Goal: Navigation & Orientation: Understand site structure

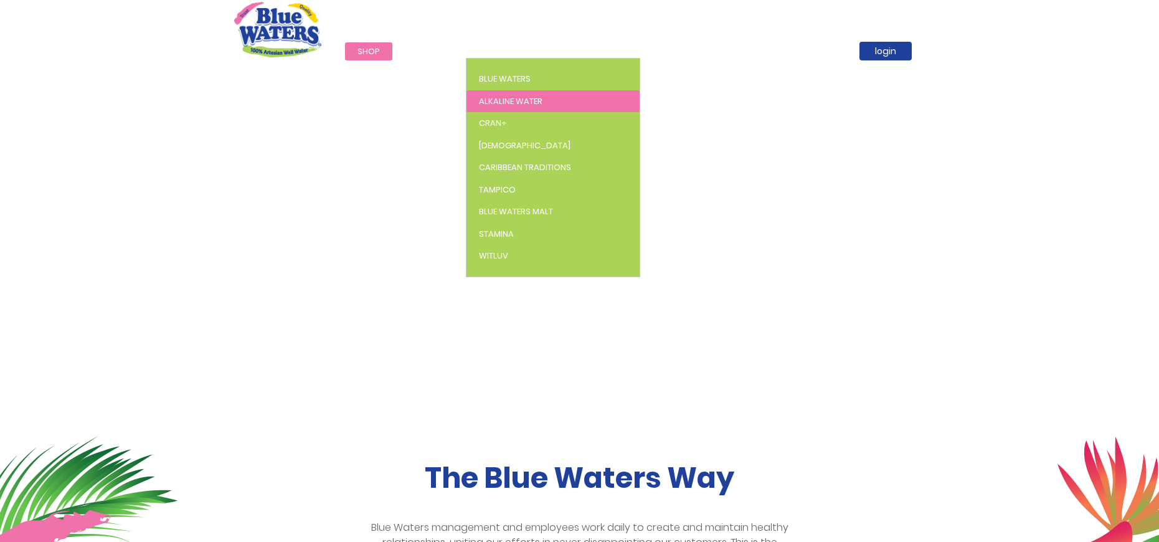
click at [515, 99] on span "Alkaline Water" at bounding box center [511, 101] width 64 height 12
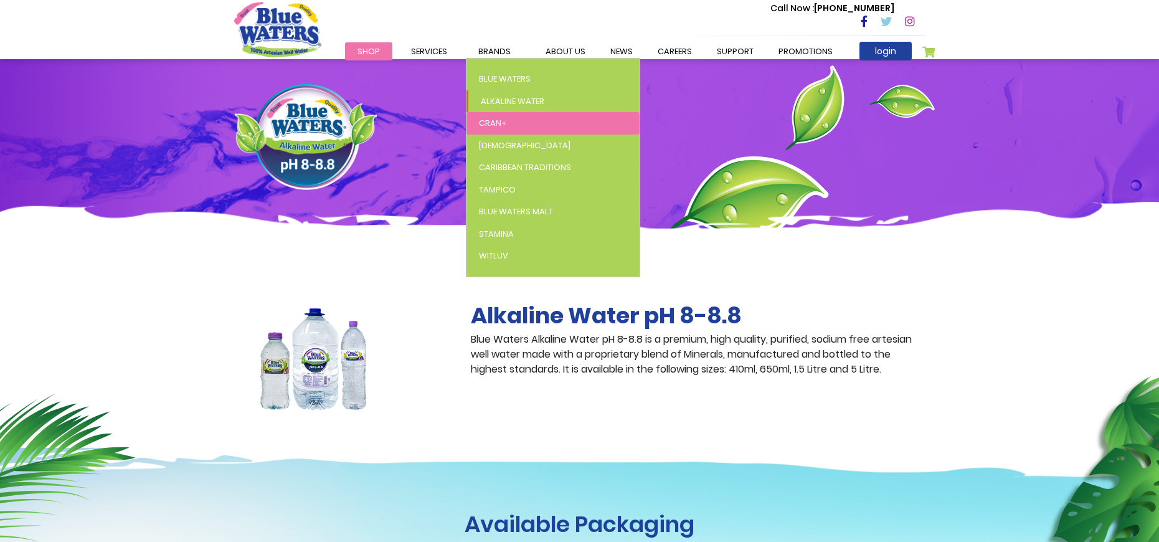
click at [495, 126] on span "Cran+" at bounding box center [493, 123] width 28 height 12
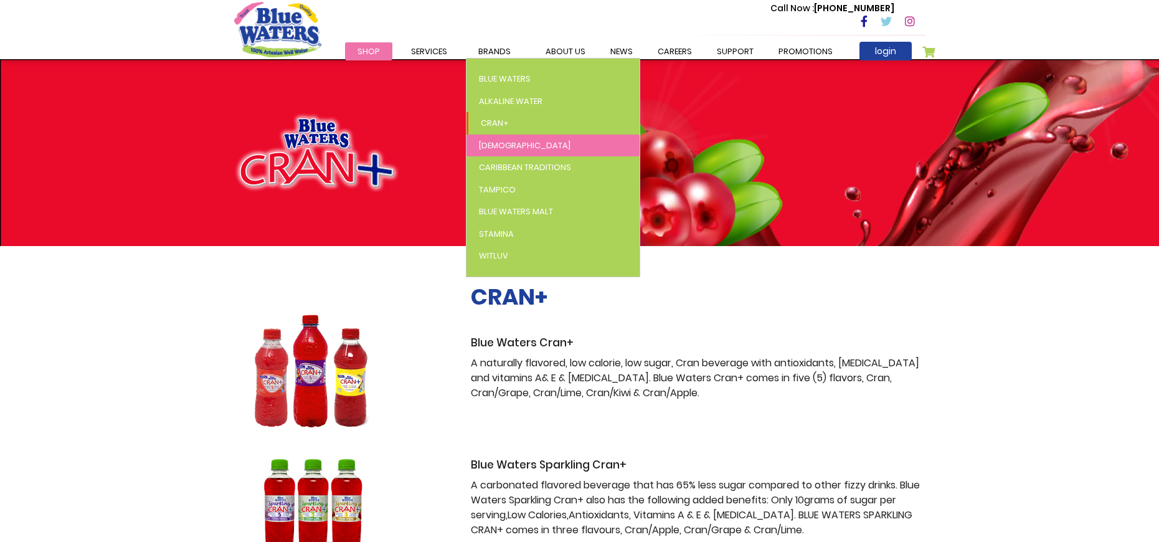
click at [492, 144] on span "[DEMOGRAPHIC_DATA]" at bounding box center [525, 145] width 92 height 12
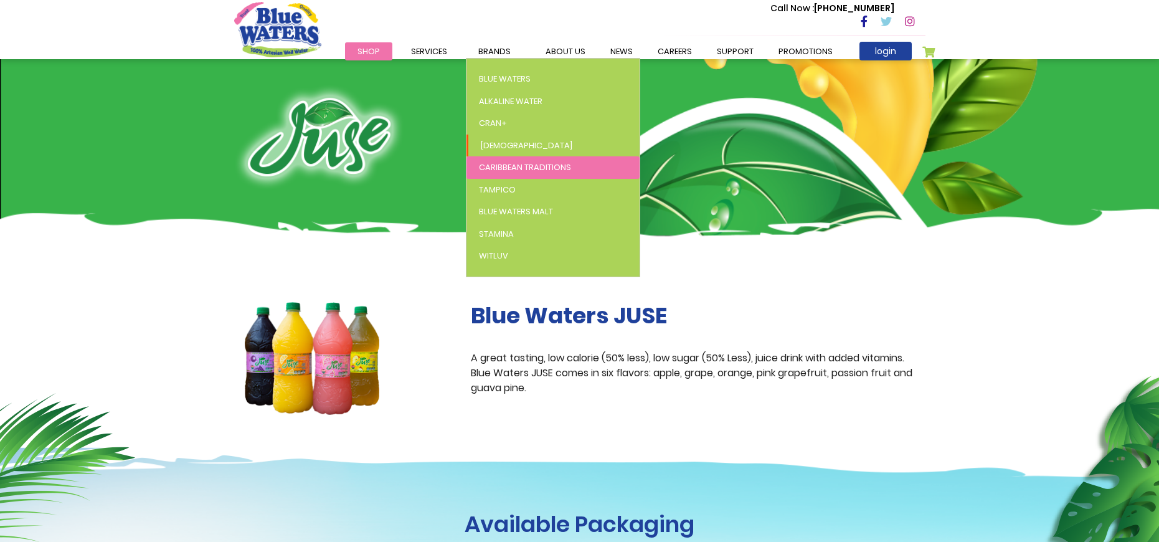
click at [545, 164] on span "Caribbean Traditions" at bounding box center [525, 167] width 92 height 12
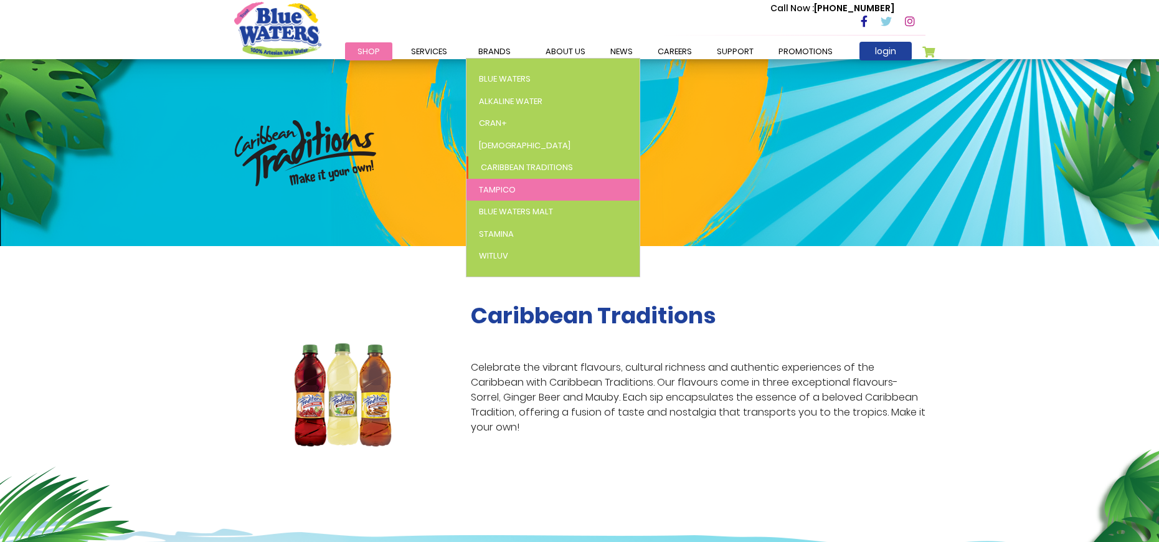
click at [506, 181] on link "Tampico" at bounding box center [552, 190] width 173 height 22
click at [494, 189] on span "Tampico" at bounding box center [497, 190] width 37 height 12
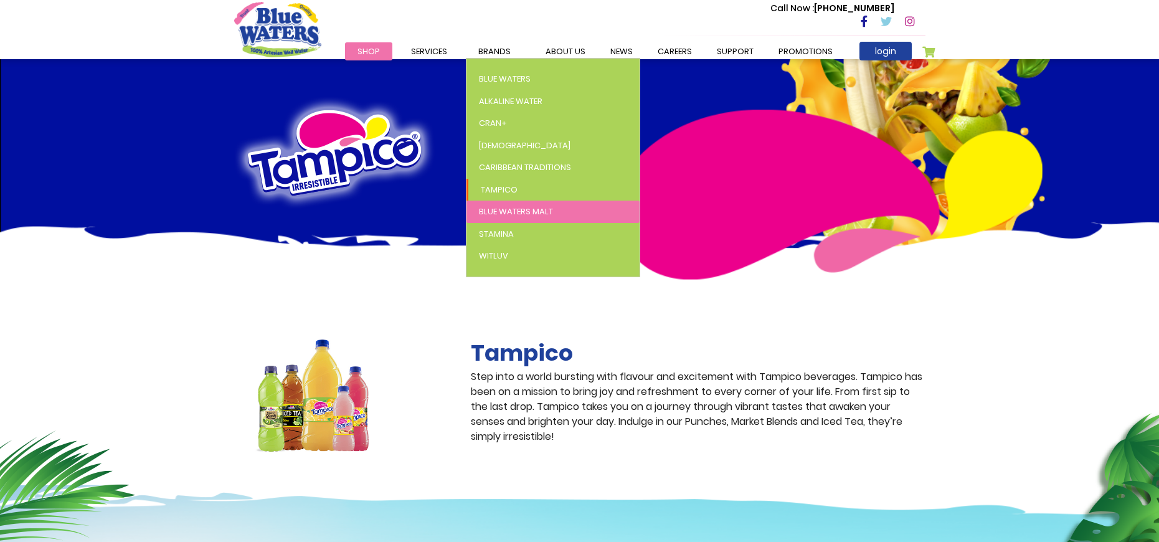
click at [534, 210] on span "Blue Waters Malt" at bounding box center [516, 211] width 74 height 12
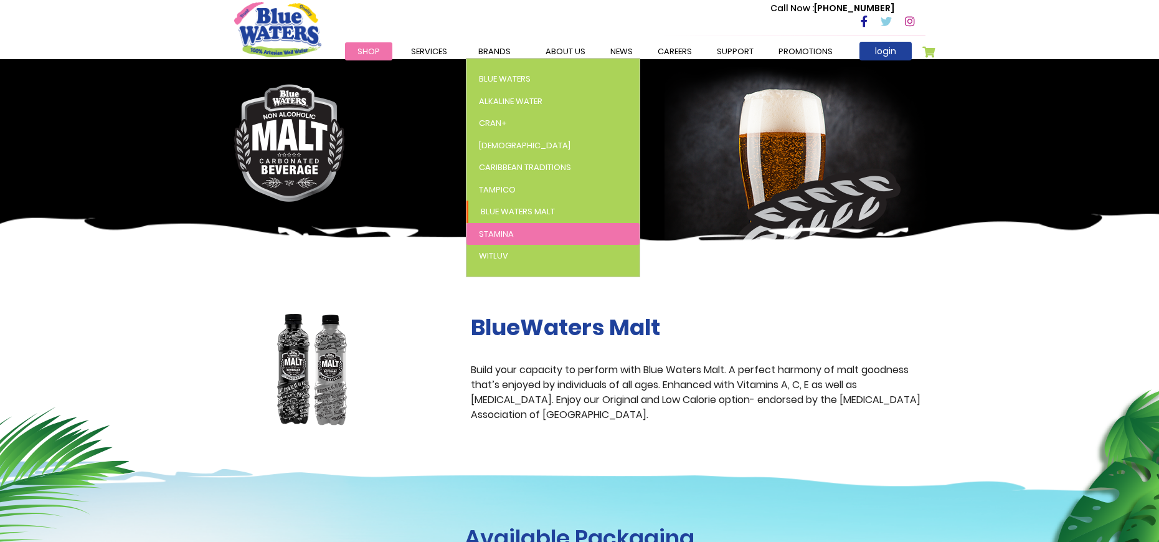
click at [494, 231] on span "Stamina" at bounding box center [496, 234] width 35 height 12
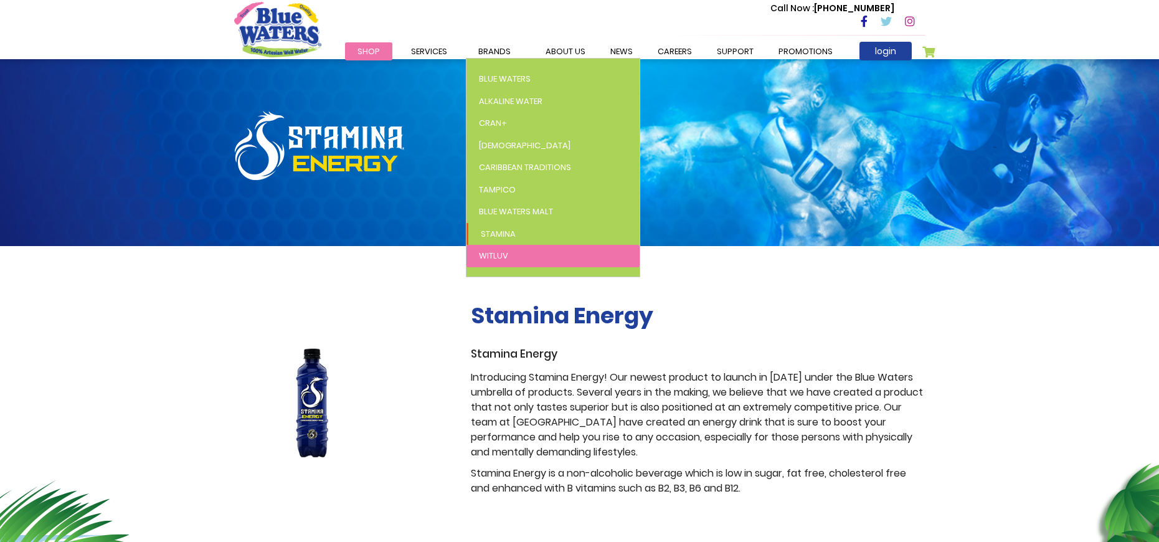
click at [475, 258] on link "WitLuv" at bounding box center [552, 256] width 173 height 22
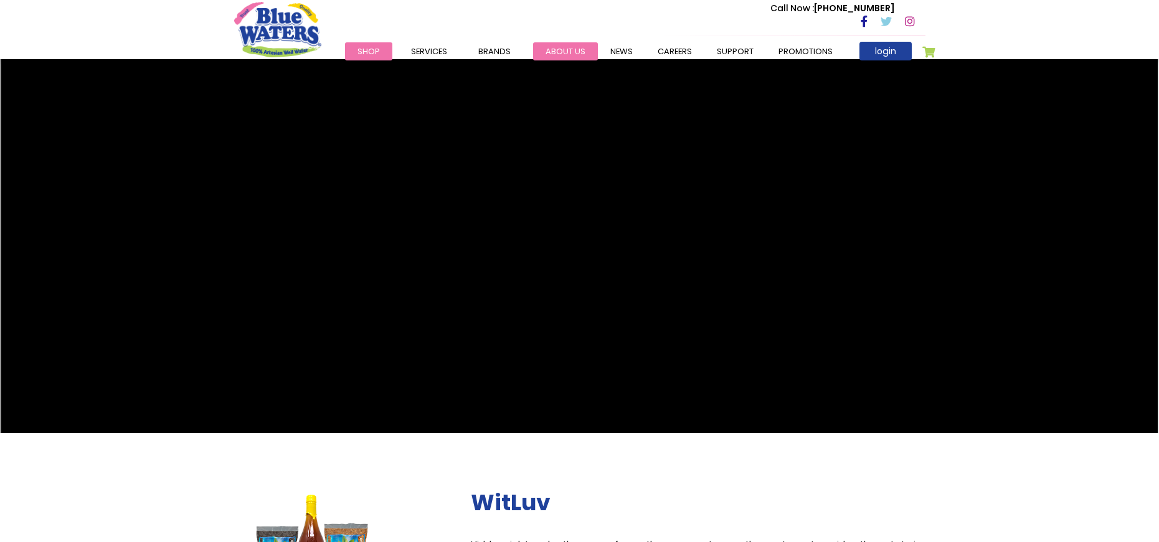
click at [575, 48] on link "about us" at bounding box center [565, 51] width 65 height 18
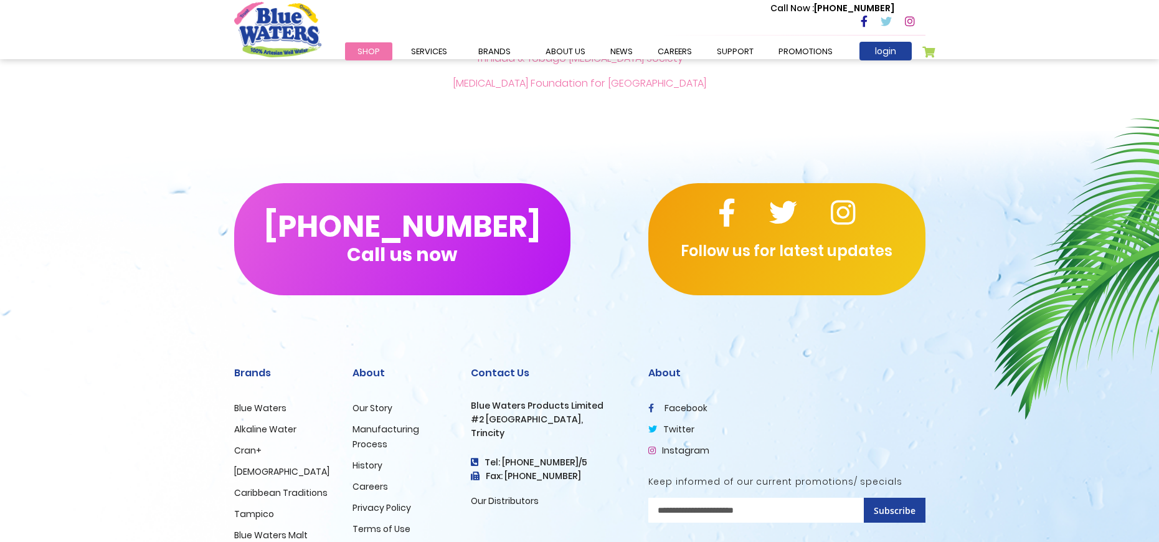
scroll to position [2972, 0]
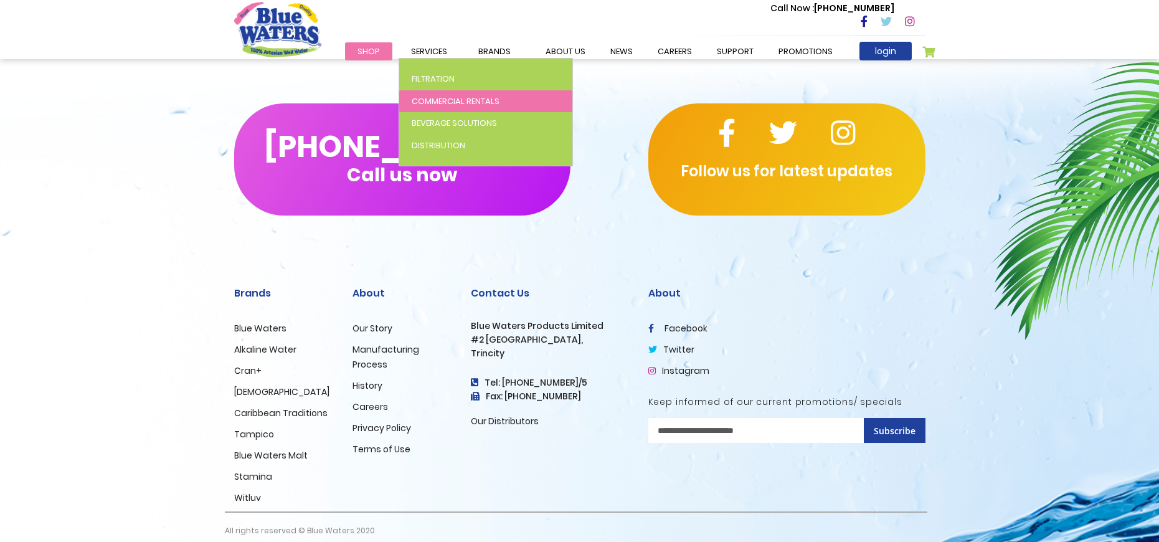
click at [465, 103] on span "Commercial Rentals" at bounding box center [456, 101] width 88 height 12
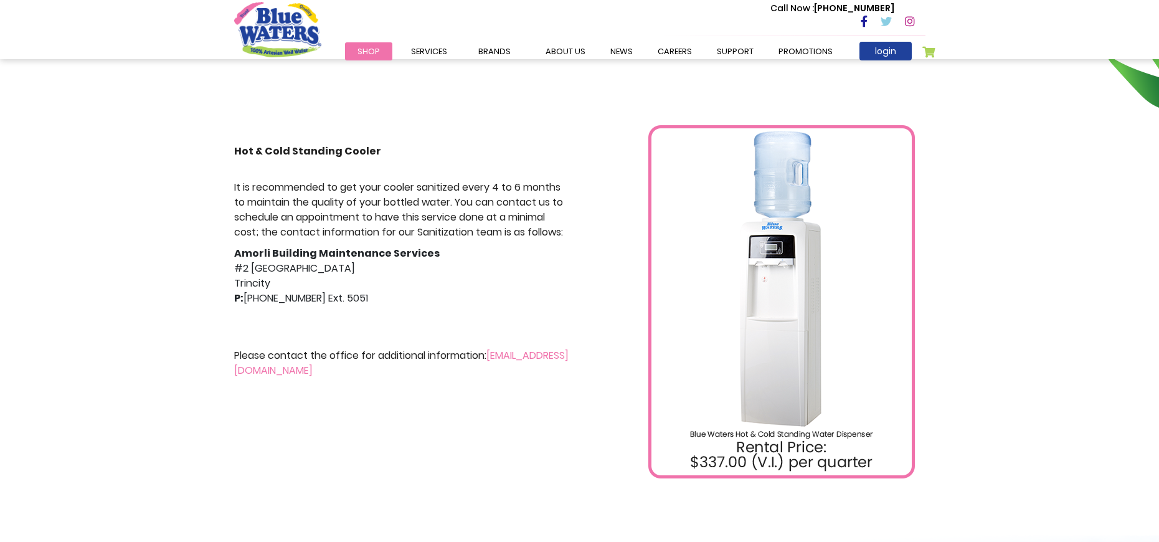
scroll to position [195, 0]
click at [621, 59] on link "News" at bounding box center [621, 51] width 47 height 18
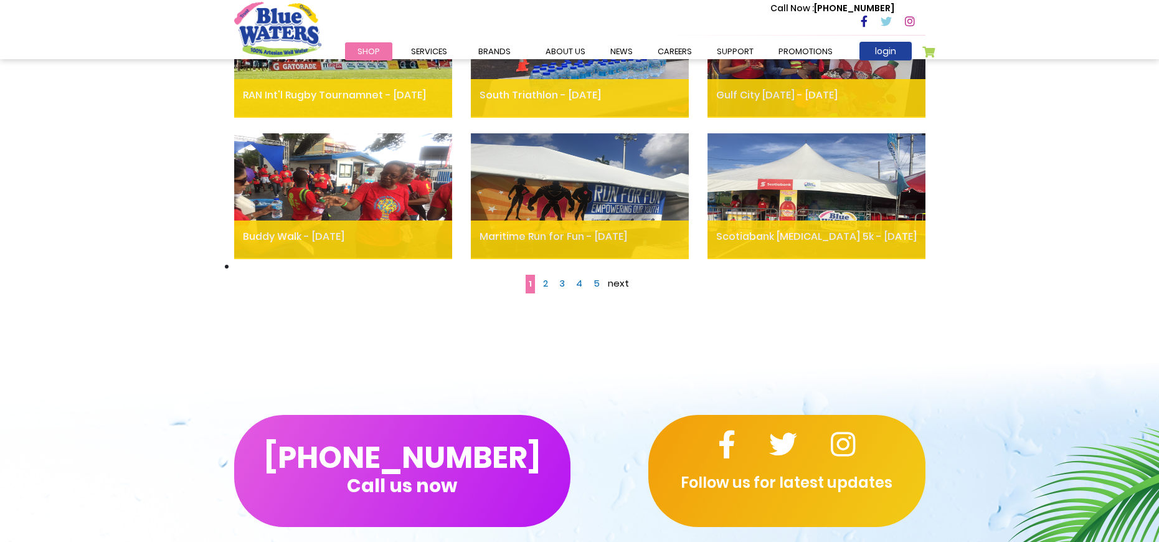
scroll to position [808, 0]
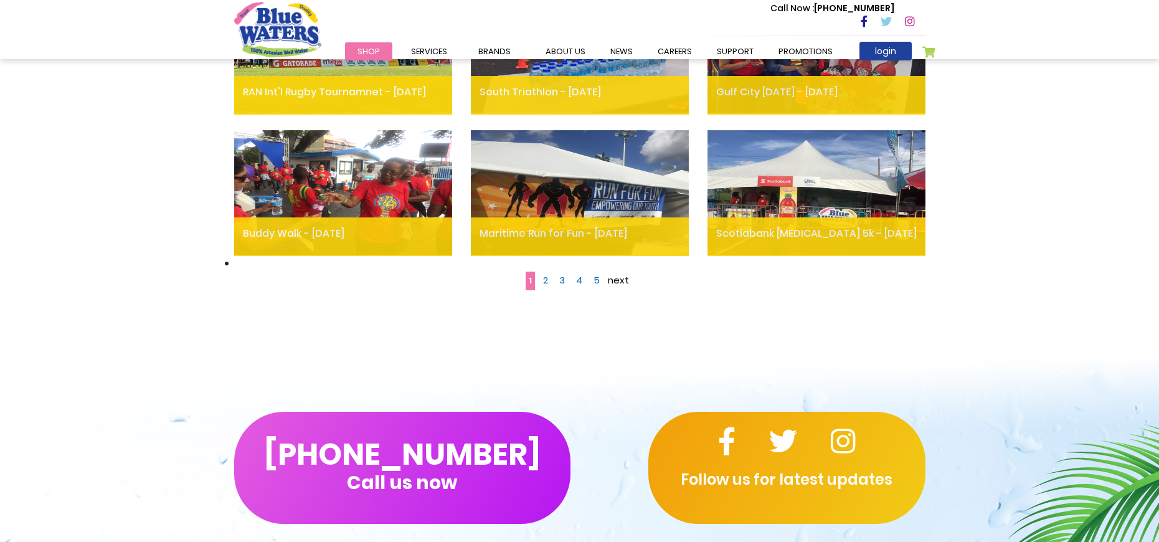
click at [622, 278] on span "next" at bounding box center [618, 279] width 21 height 13
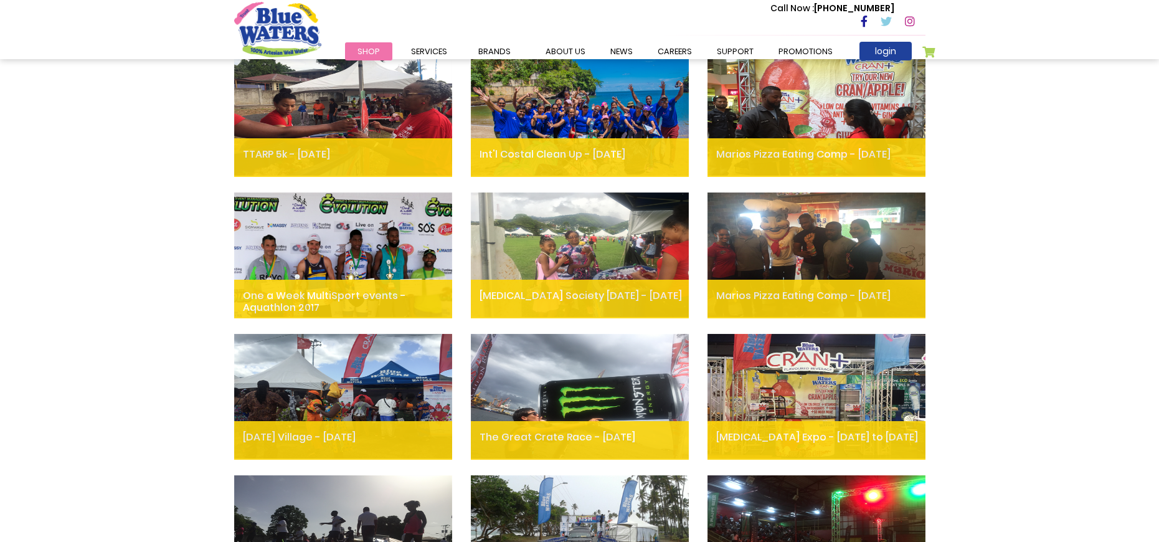
scroll to position [365, 0]
